Goal: Information Seeking & Learning: Learn about a topic

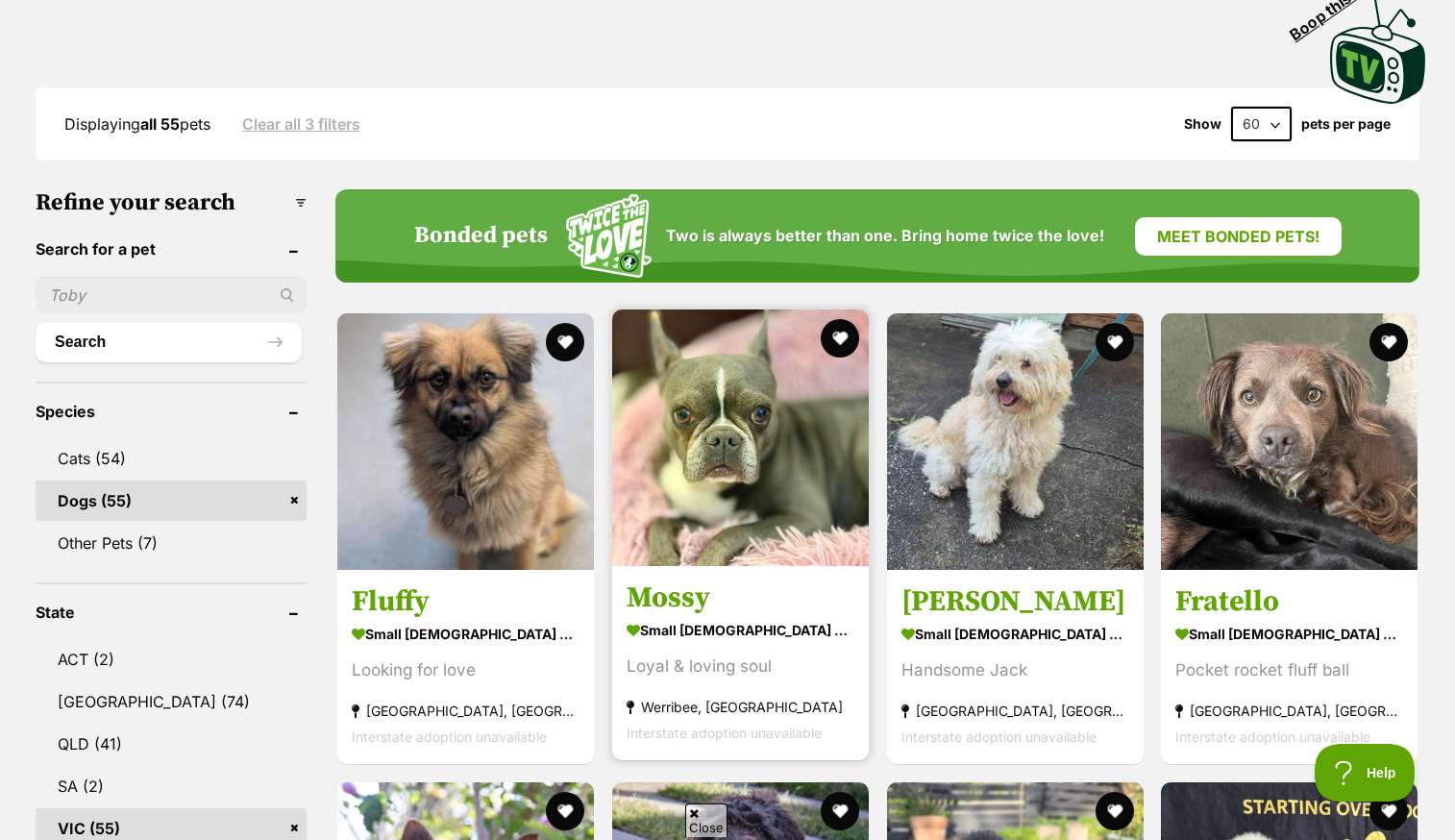
scroll to position [440, 0]
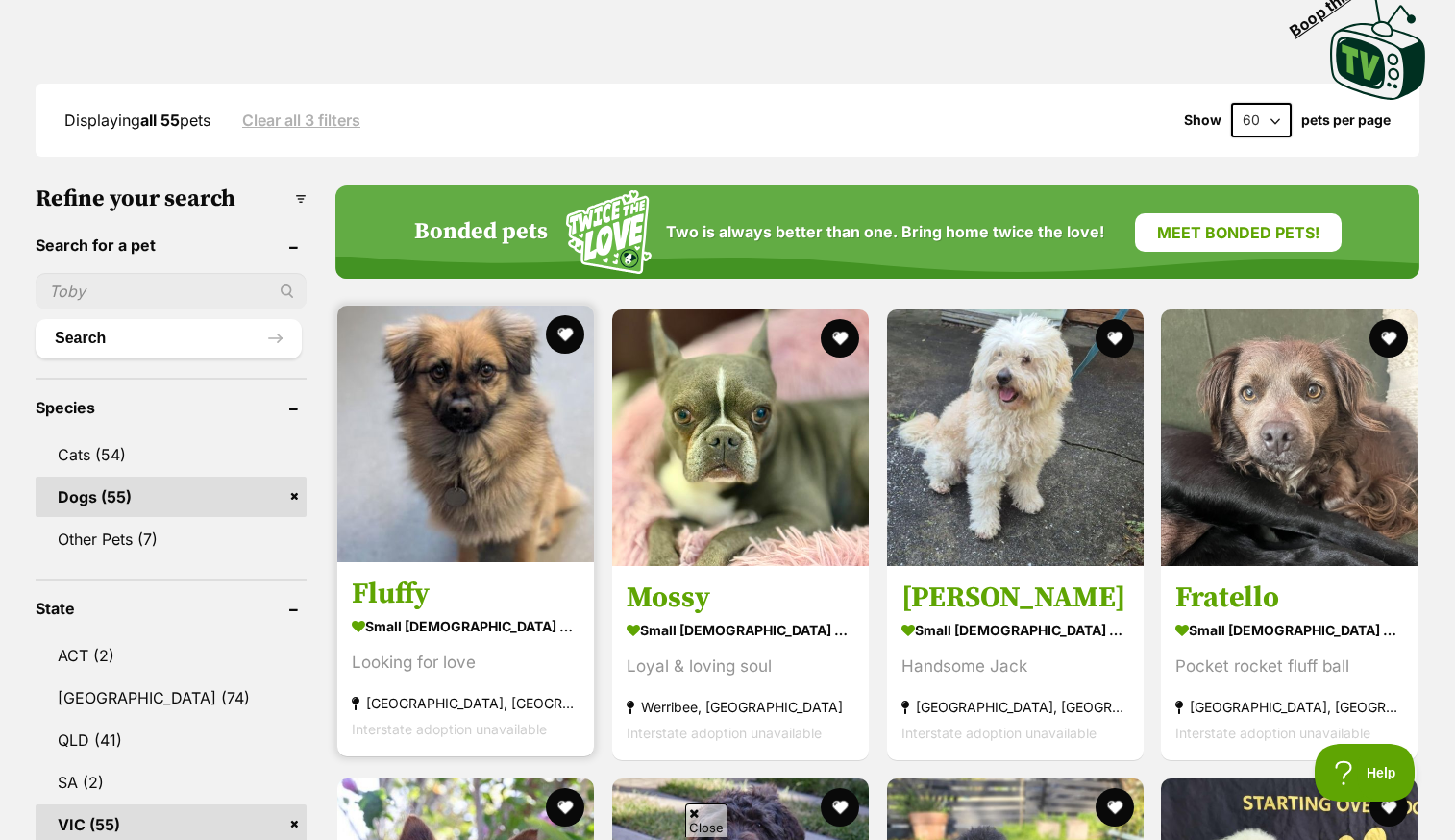
click at [482, 432] on img at bounding box center [465, 433] width 257 height 257
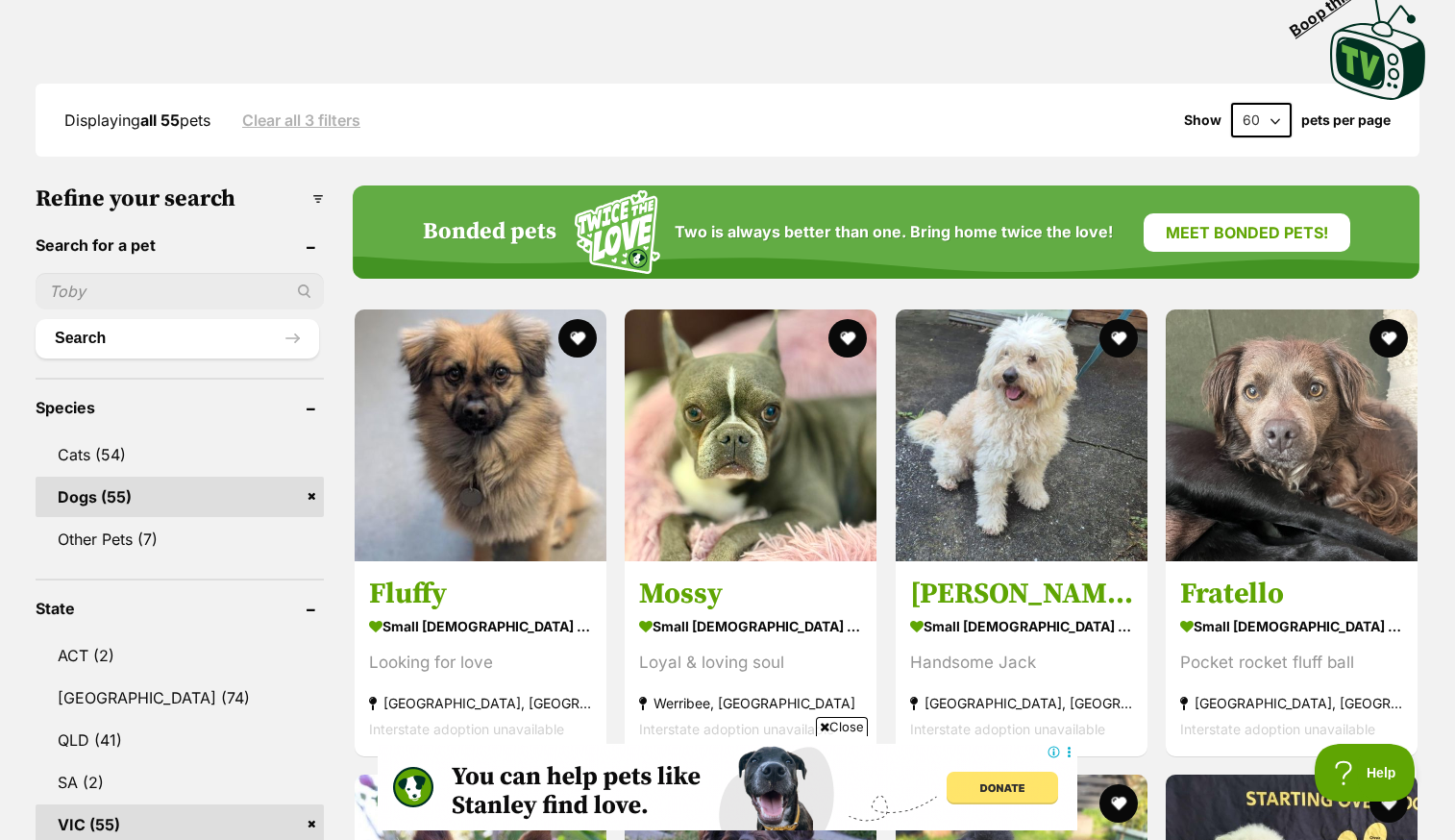
scroll to position [0, 0]
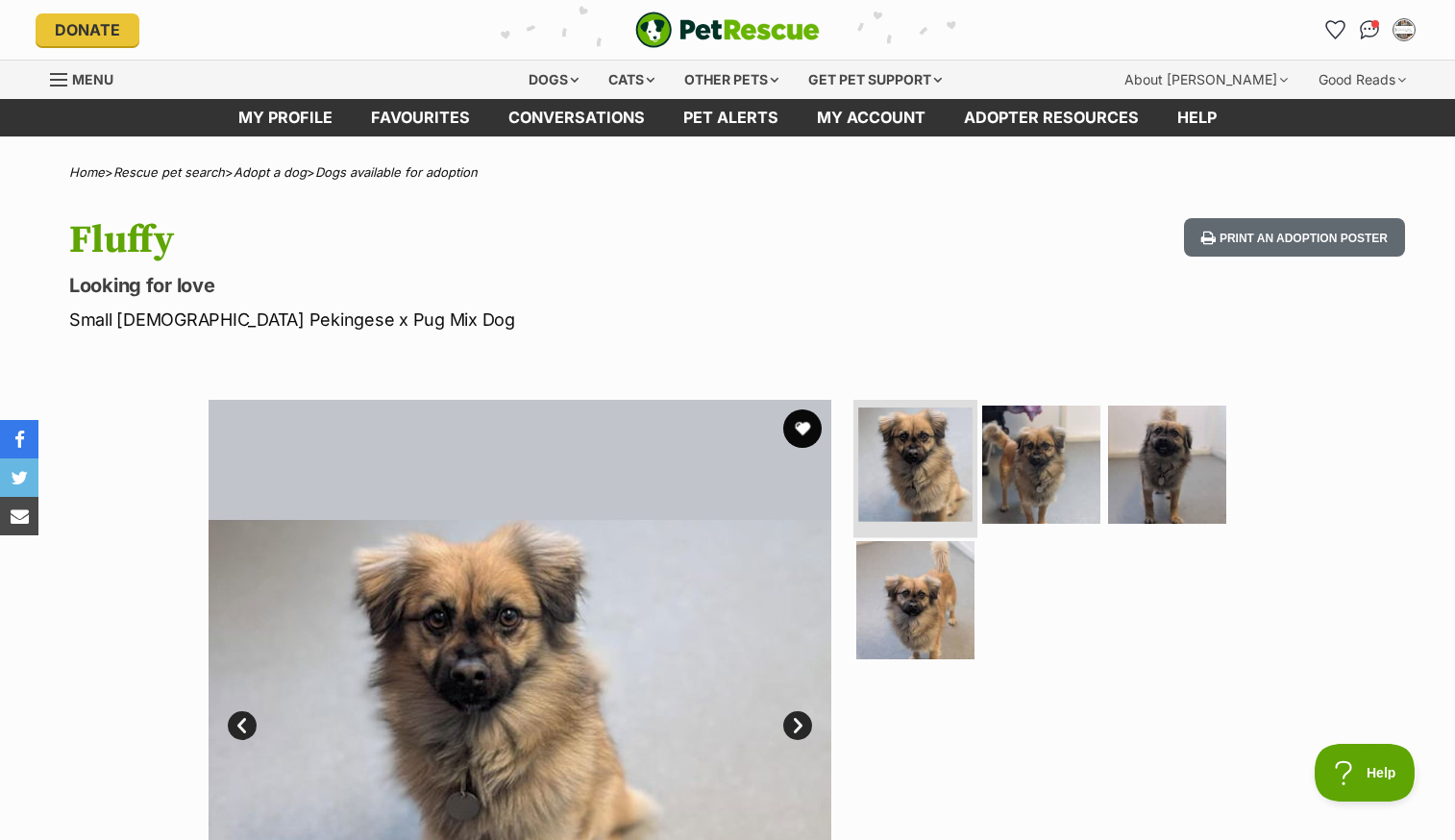
click at [901, 480] on img at bounding box center [916, 464] width 114 height 114
click at [902, 614] on img at bounding box center [916, 600] width 124 height 124
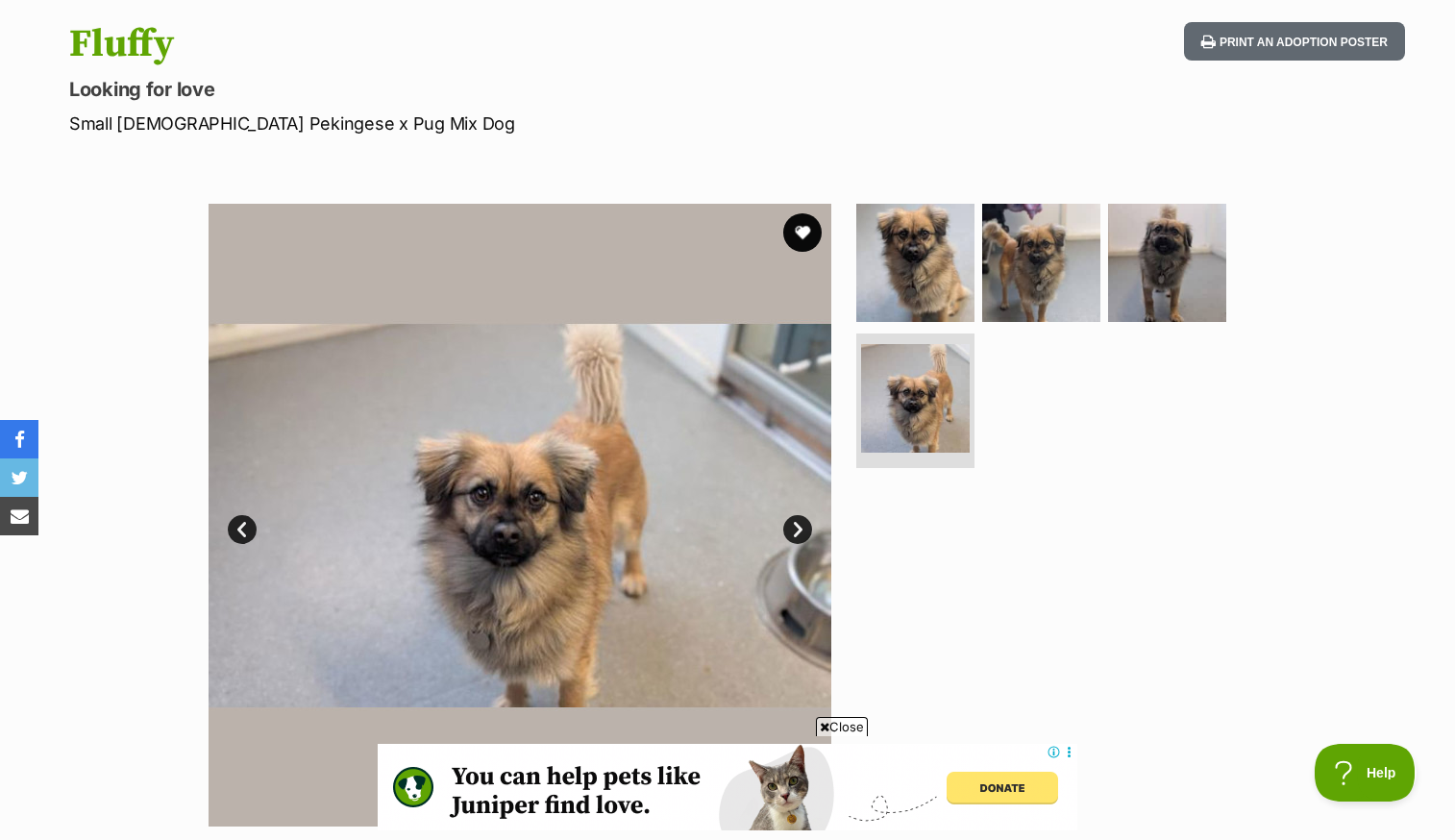
scroll to position [197, 0]
click at [1155, 293] on img at bounding box center [1167, 261] width 124 height 124
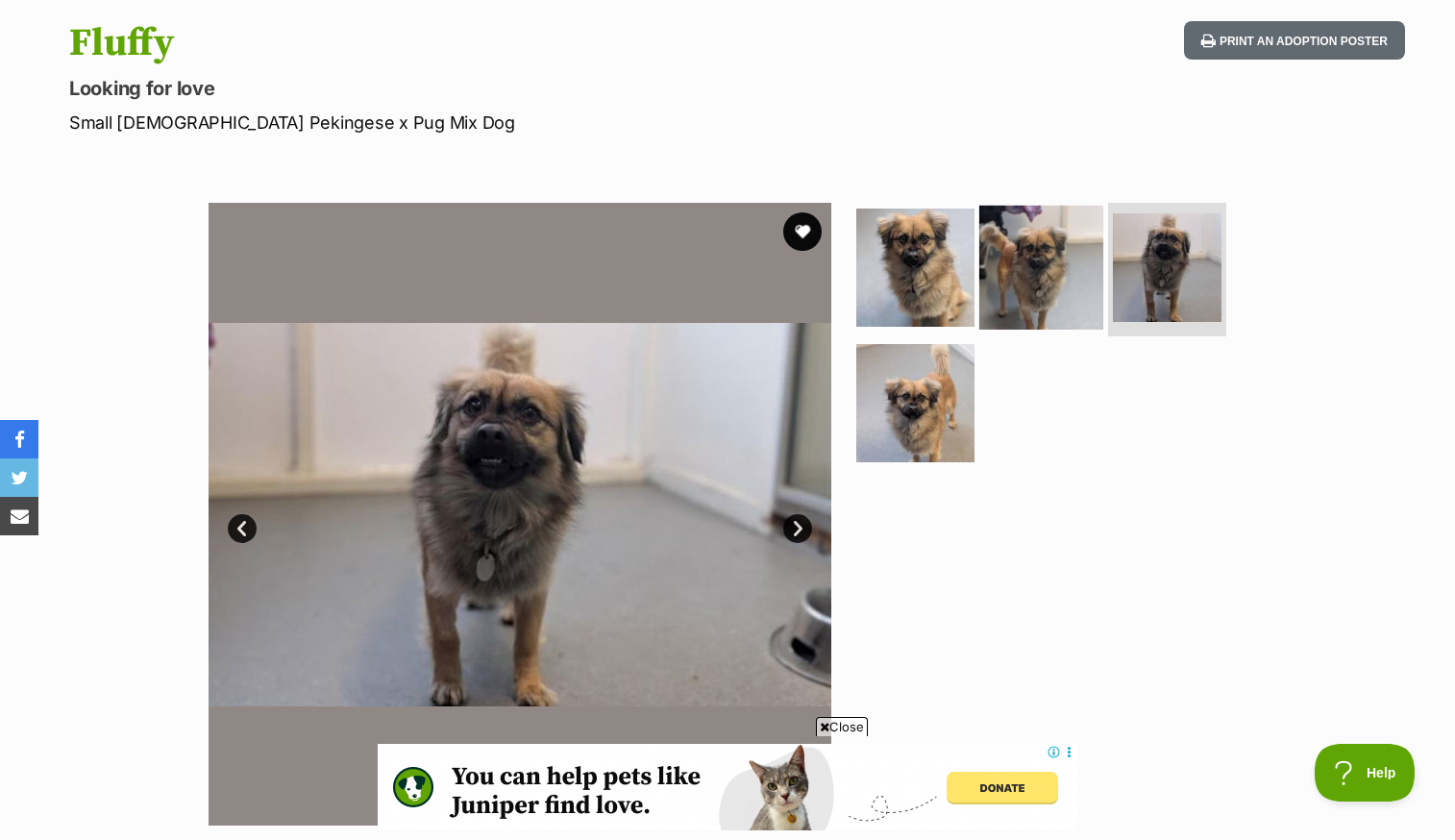
click at [1056, 273] on img at bounding box center [1042, 266] width 124 height 124
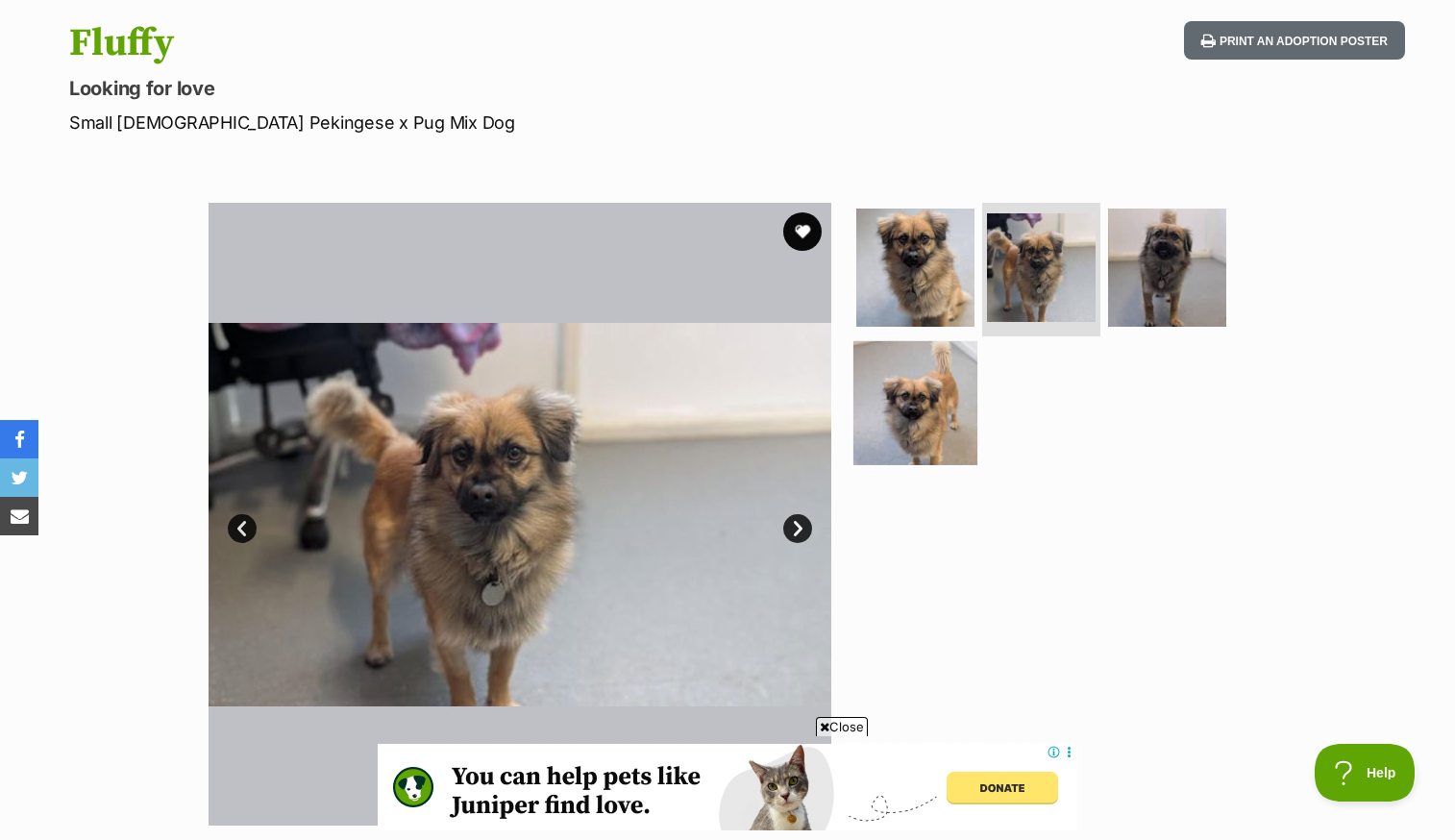
click at [942, 393] on img at bounding box center [916, 403] width 124 height 124
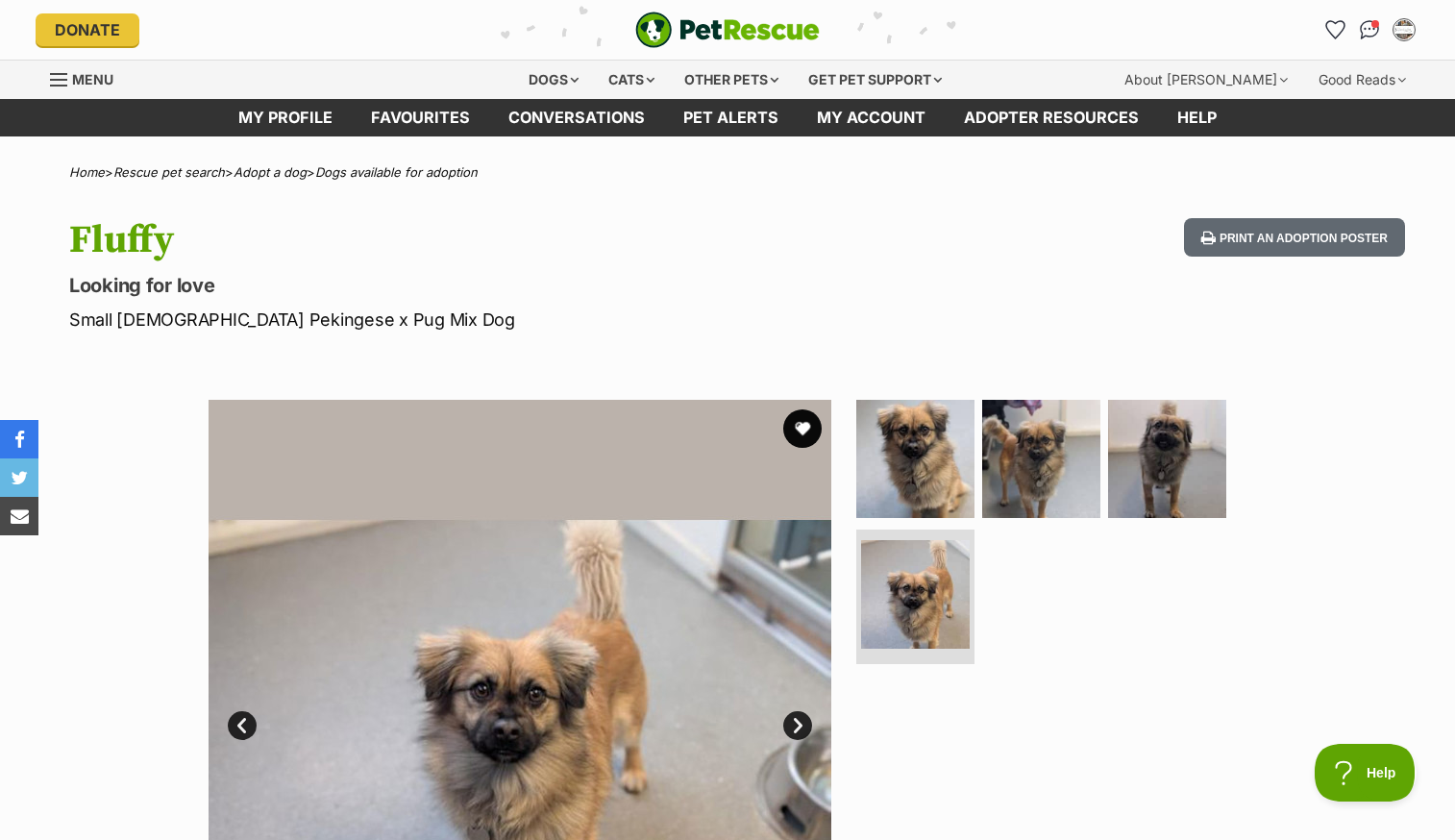
scroll to position [0, 0]
